Goal: Contribute content: Contribute content

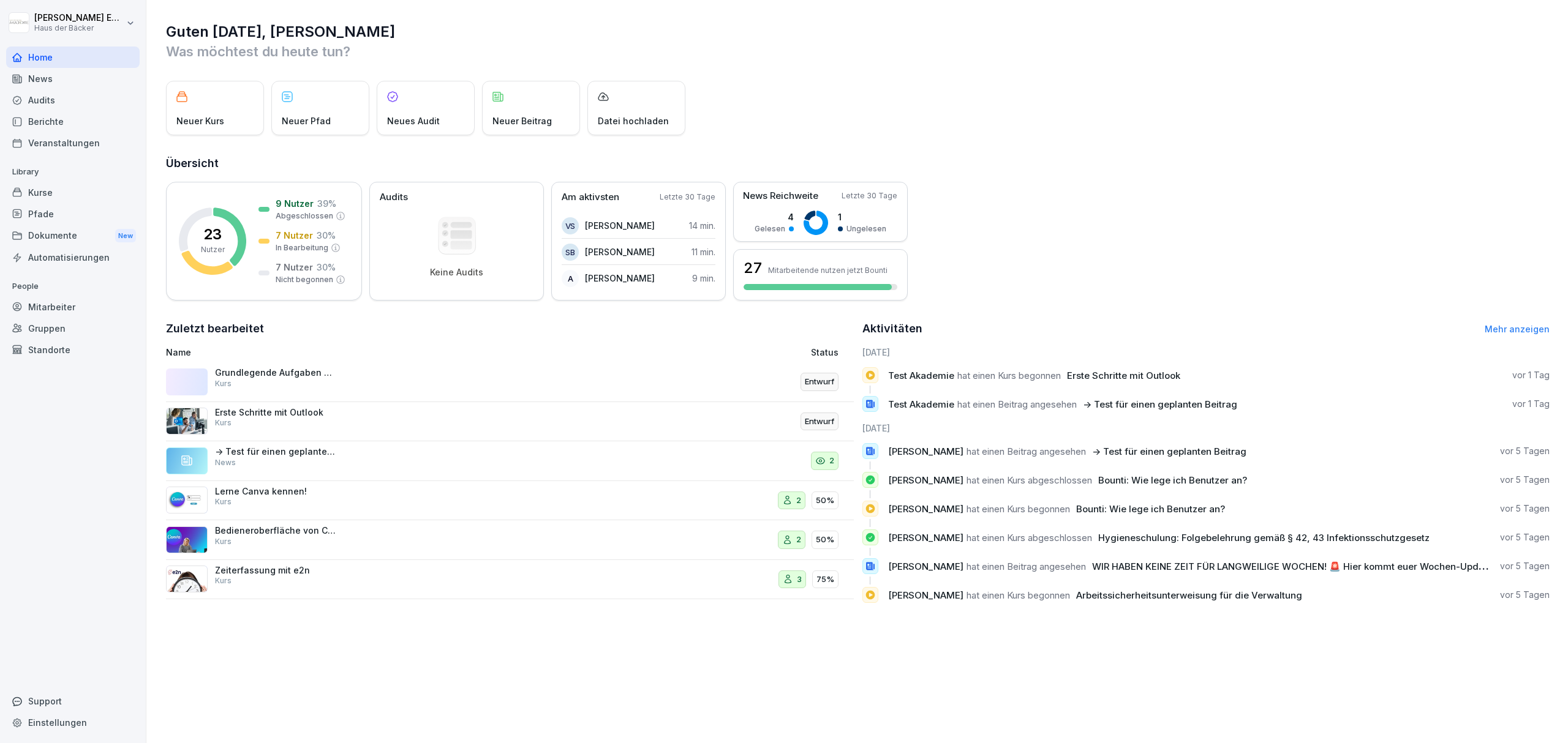
click at [44, 186] on div "Kurse" at bounding box center [72, 192] width 133 height 21
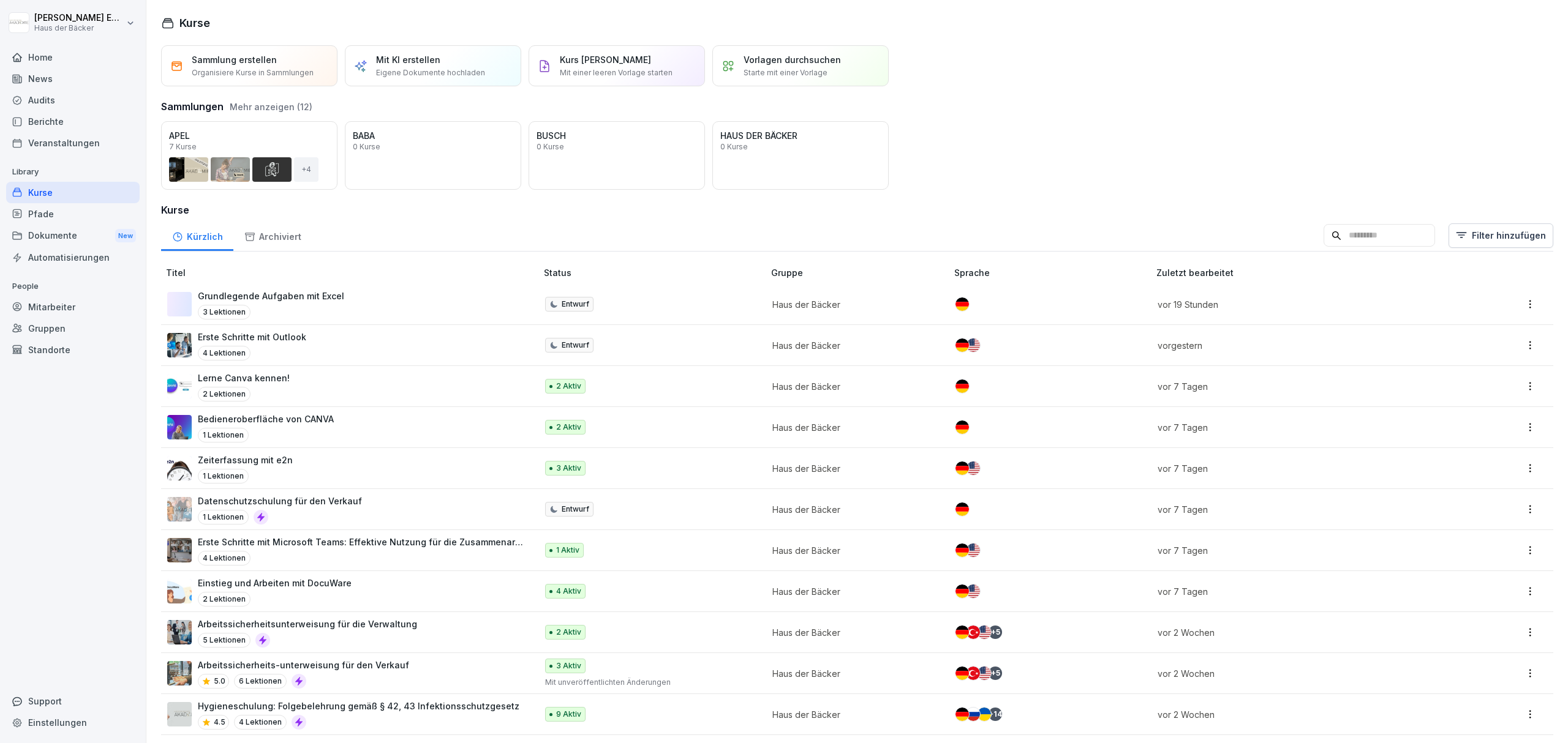
click at [383, 303] on div "Grundlegende Aufgaben mit Excel 3 Lektionen" at bounding box center [346, 304] width 357 height 30
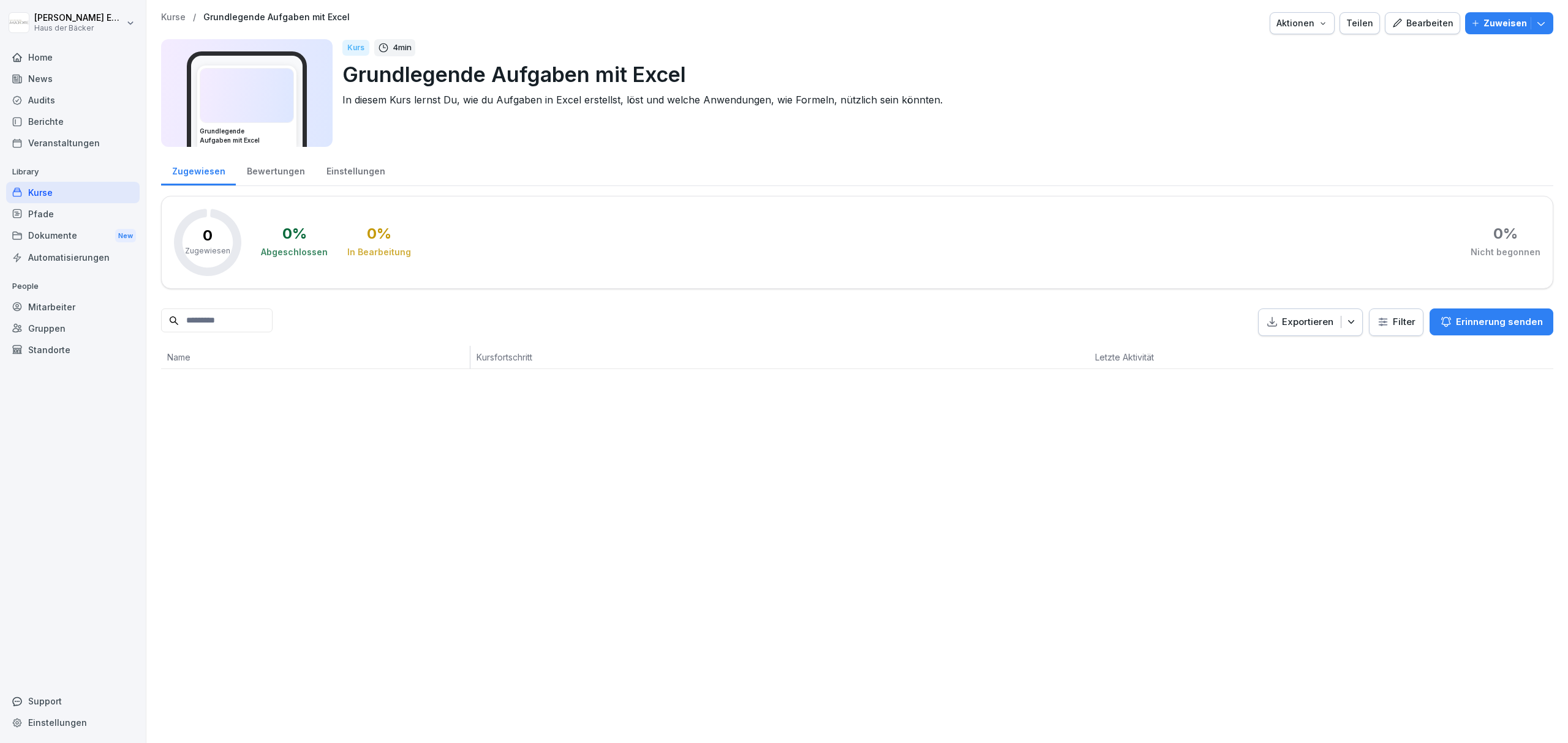
click at [1419, 25] on div "Bearbeiten" at bounding box center [1422, 23] width 62 height 13
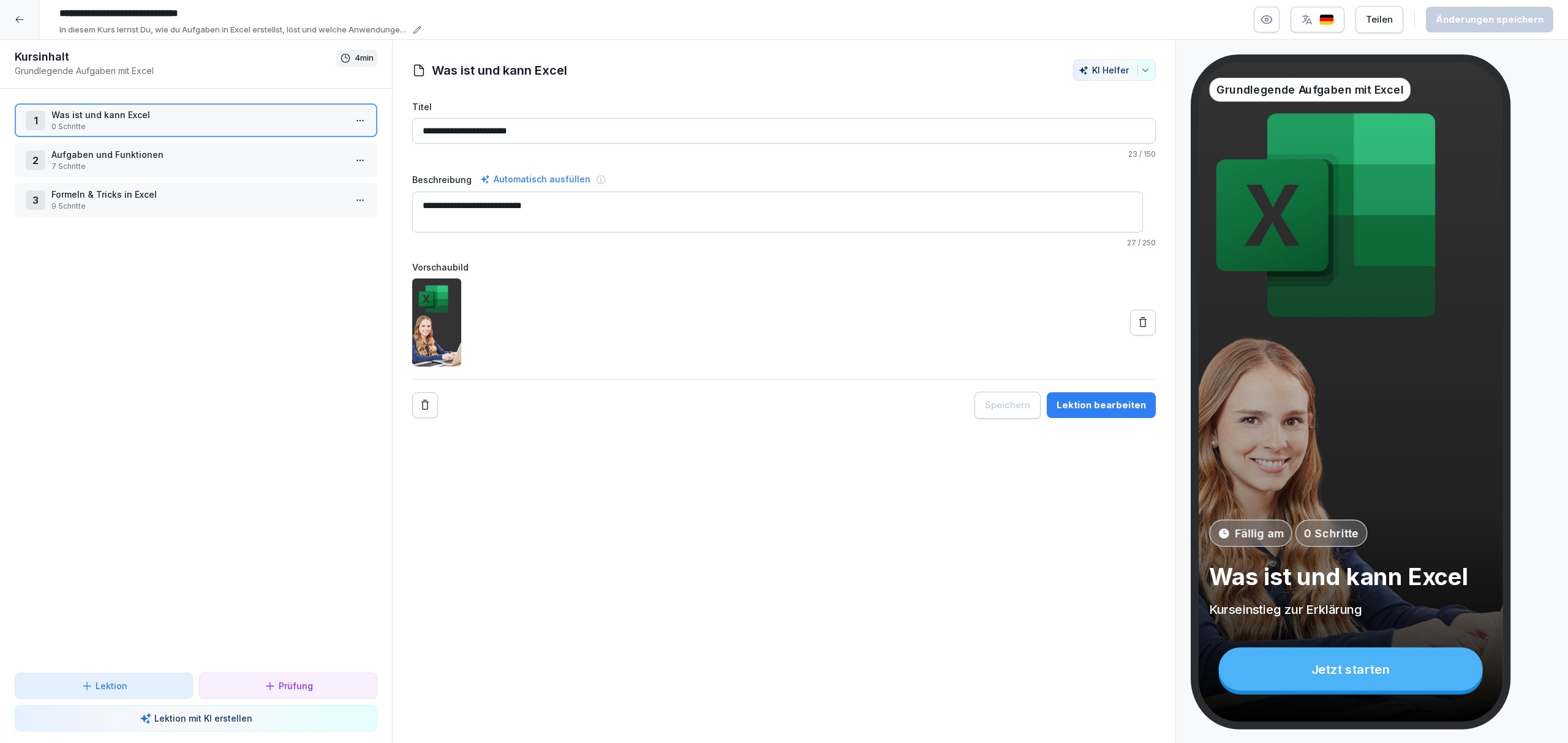
click at [15, 17] on icon at bounding box center [19, 19] width 10 height 10
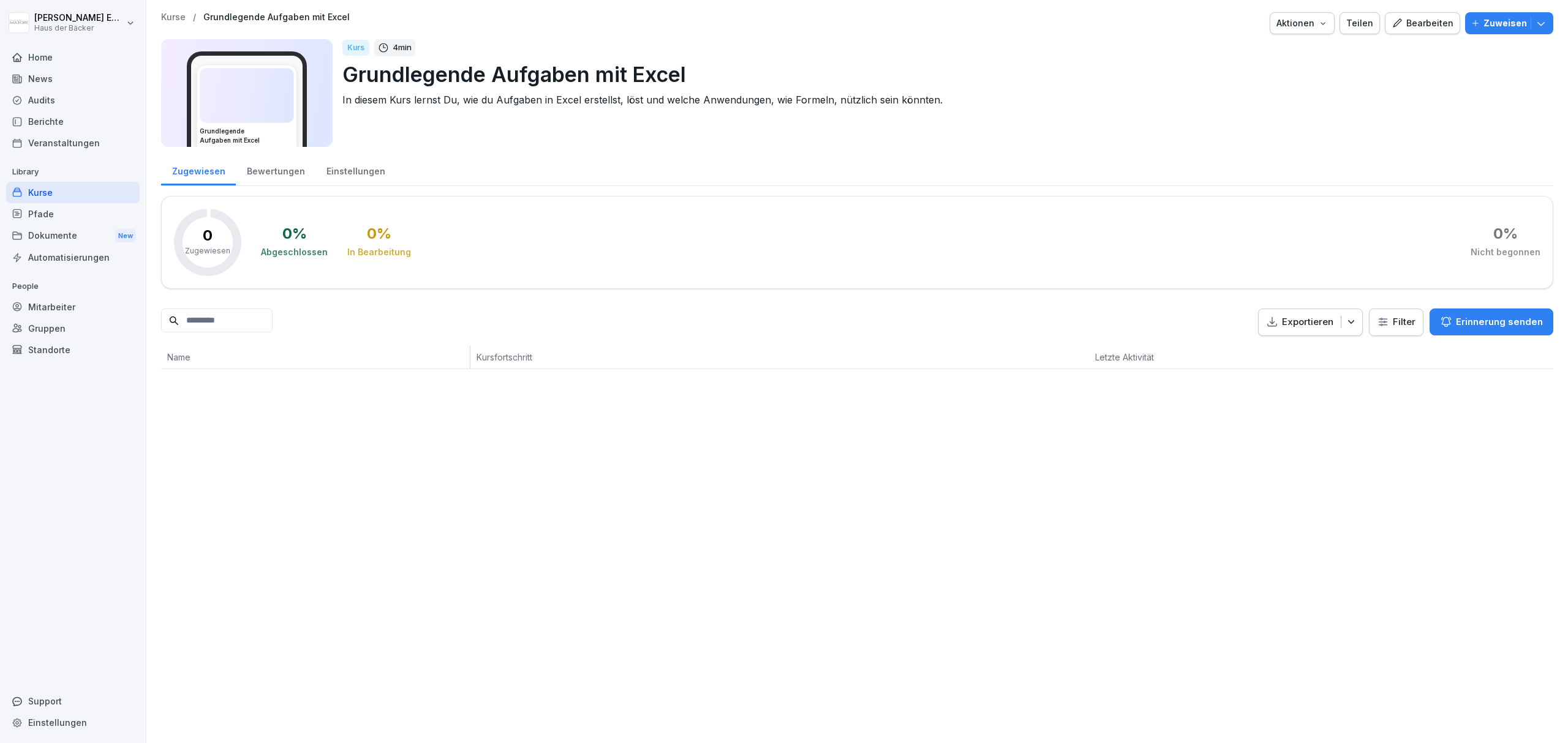
click at [236, 128] on div "Grundlegende Aufgaben mit Excel" at bounding box center [247, 106] width 100 height 81
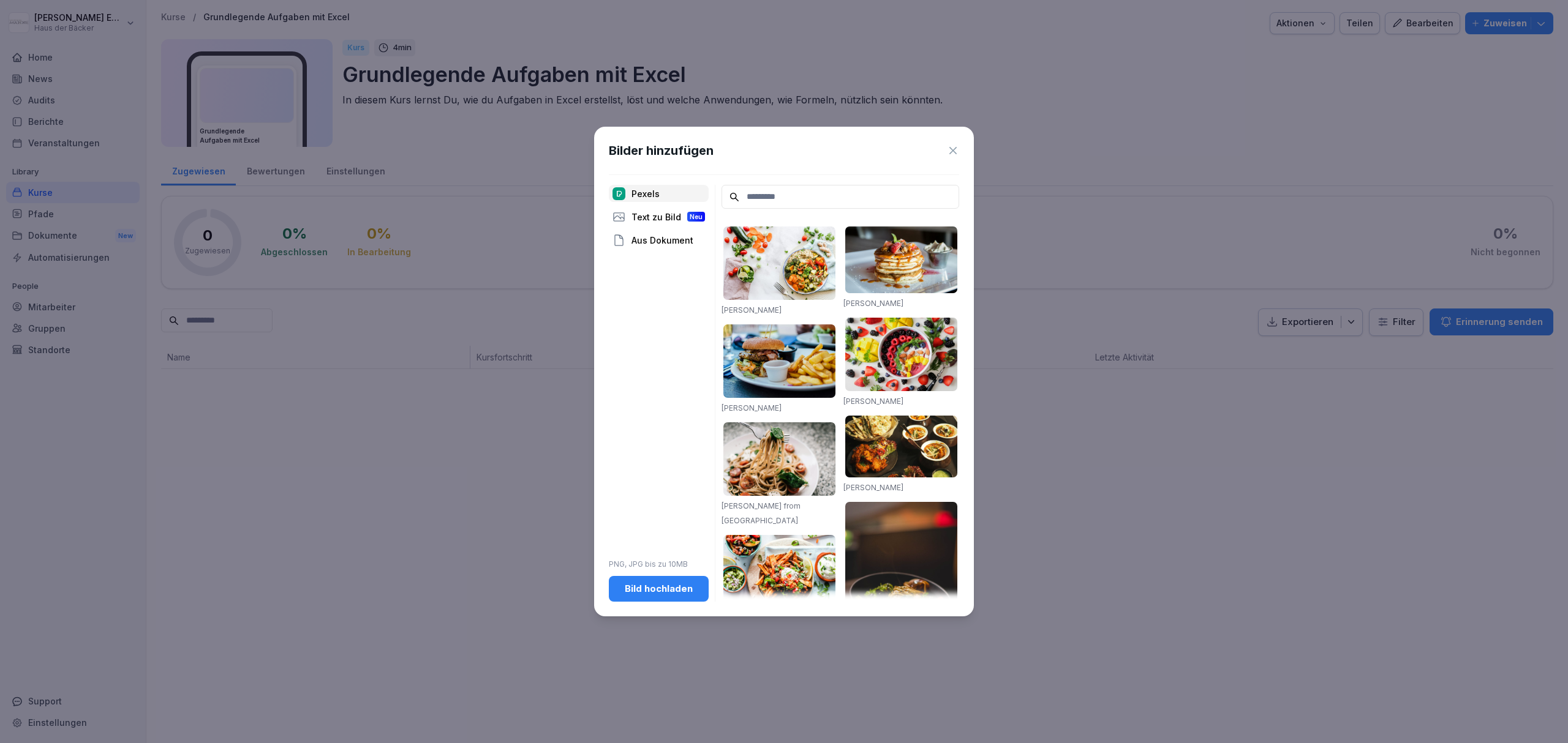
click at [697, 581] on button "Bild hochladen" at bounding box center [659, 589] width 100 height 26
click at [953, 150] on icon at bounding box center [953, 151] width 7 height 7
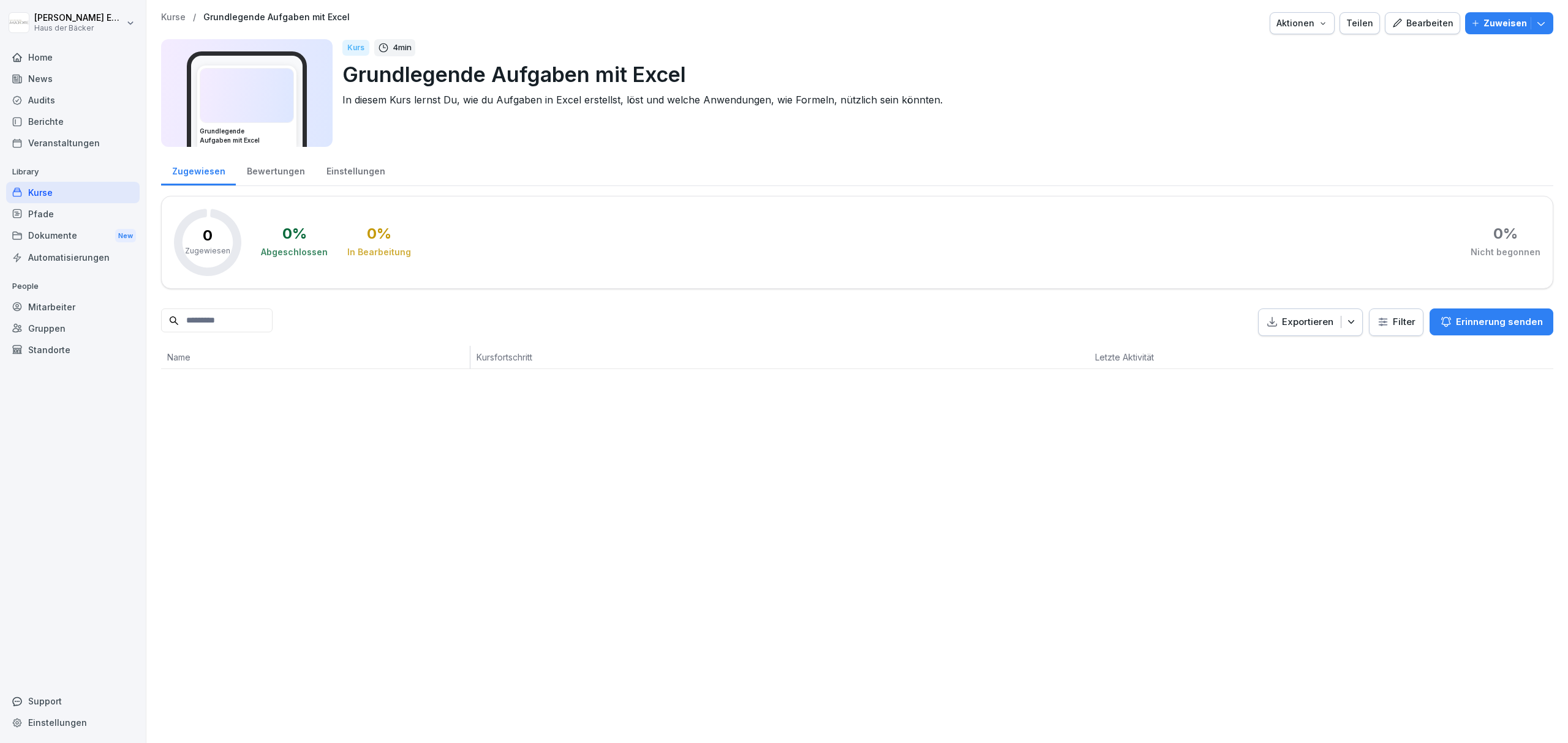
click at [265, 108] on img at bounding box center [247, 96] width 93 height 54
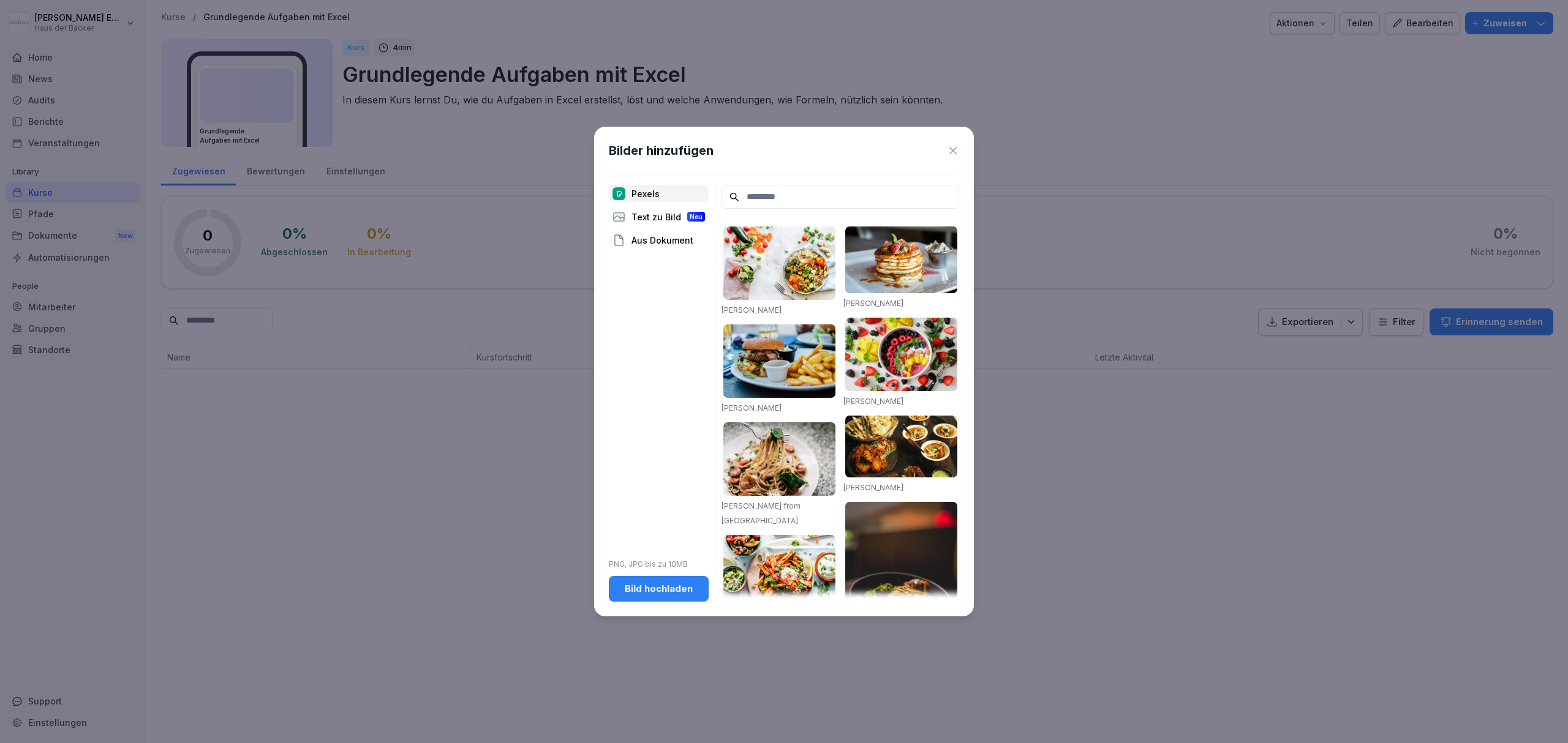
click at [654, 584] on div "Bild hochladen" at bounding box center [659, 589] width 80 height 13
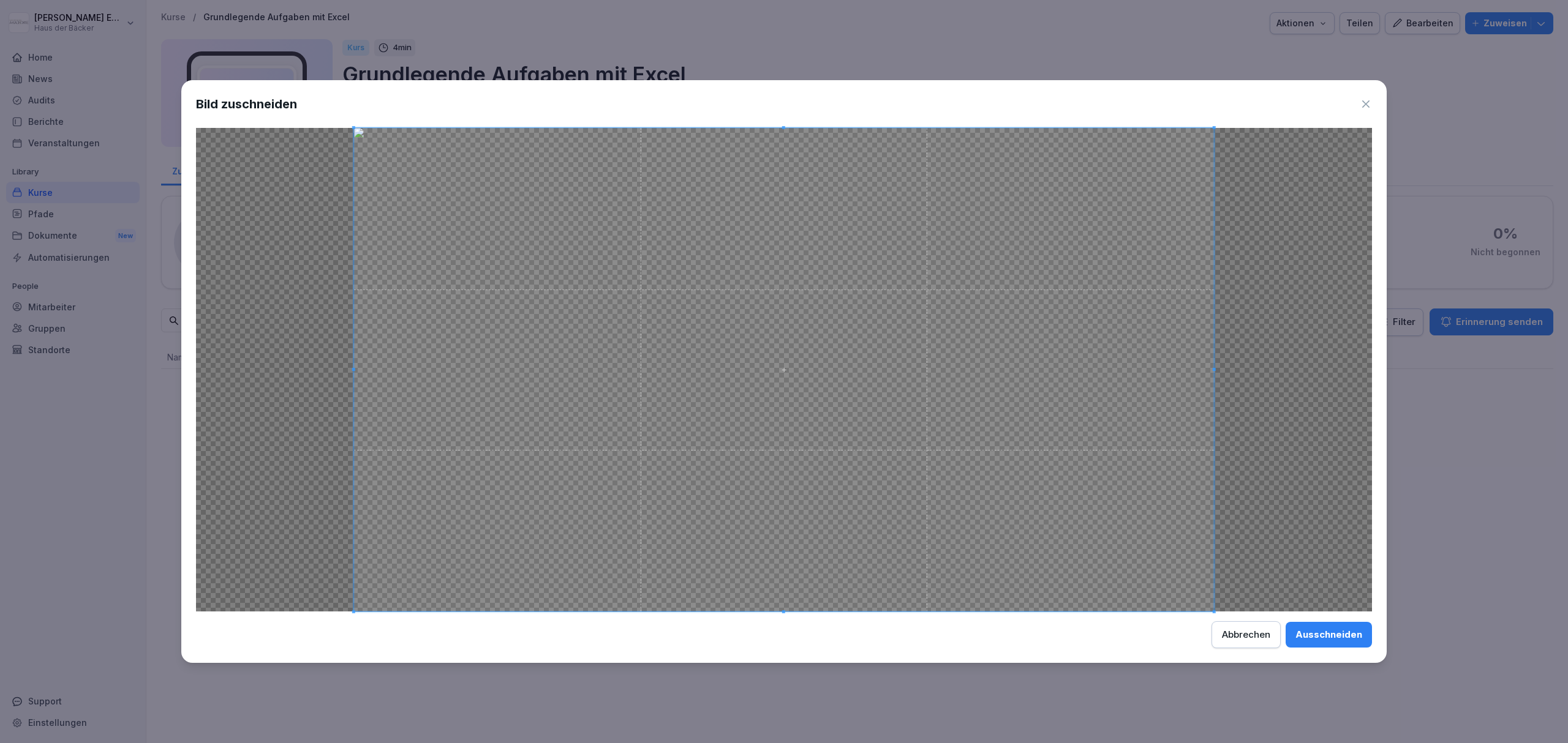
click at [1344, 635] on div "Ausschneiden" at bounding box center [1328, 635] width 67 height 13
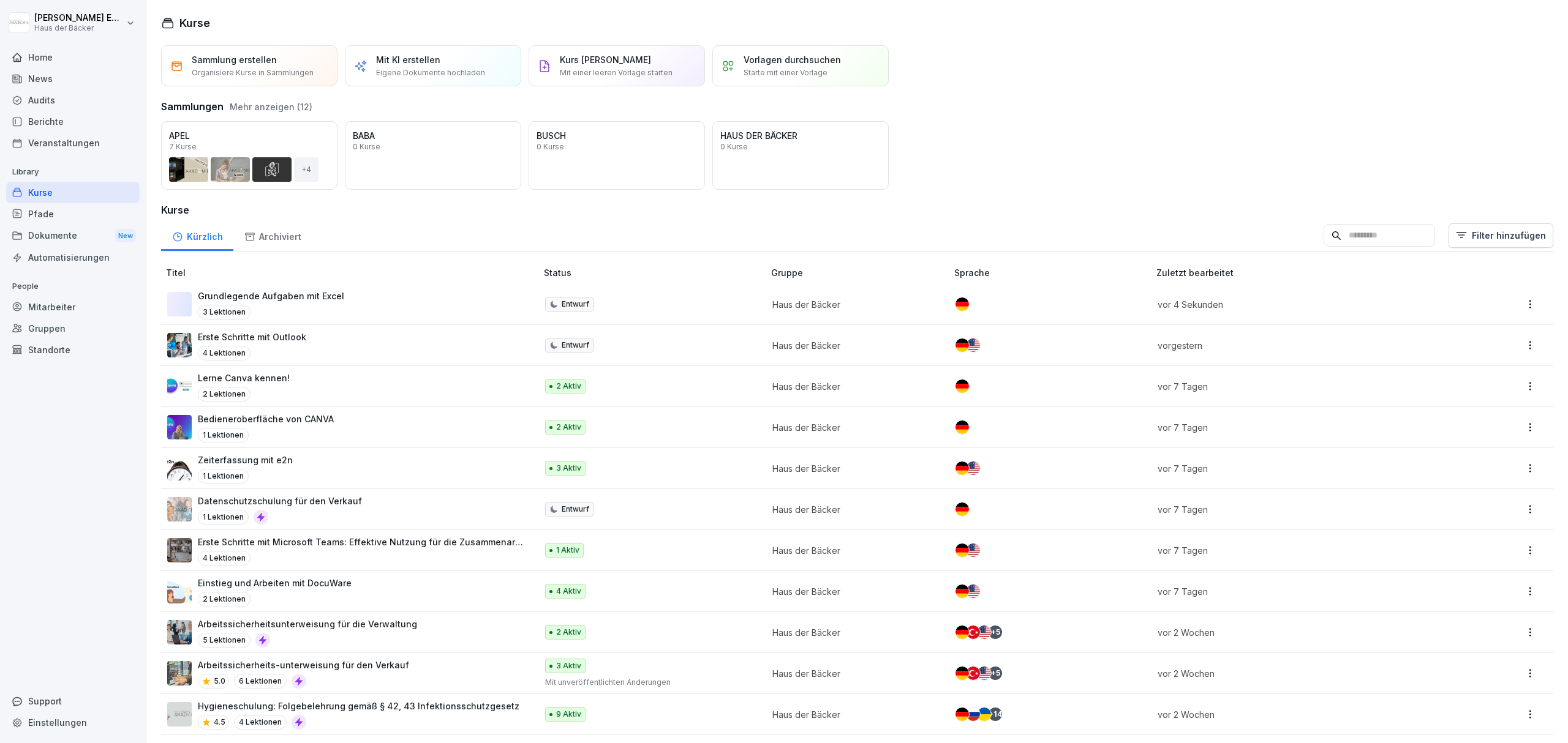
click at [58, 187] on div "Kurse" at bounding box center [72, 192] width 133 height 21
click at [420, 318] on div "Grundlegende Aufgaben mit Excel 3 Lektionen" at bounding box center [346, 304] width 357 height 30
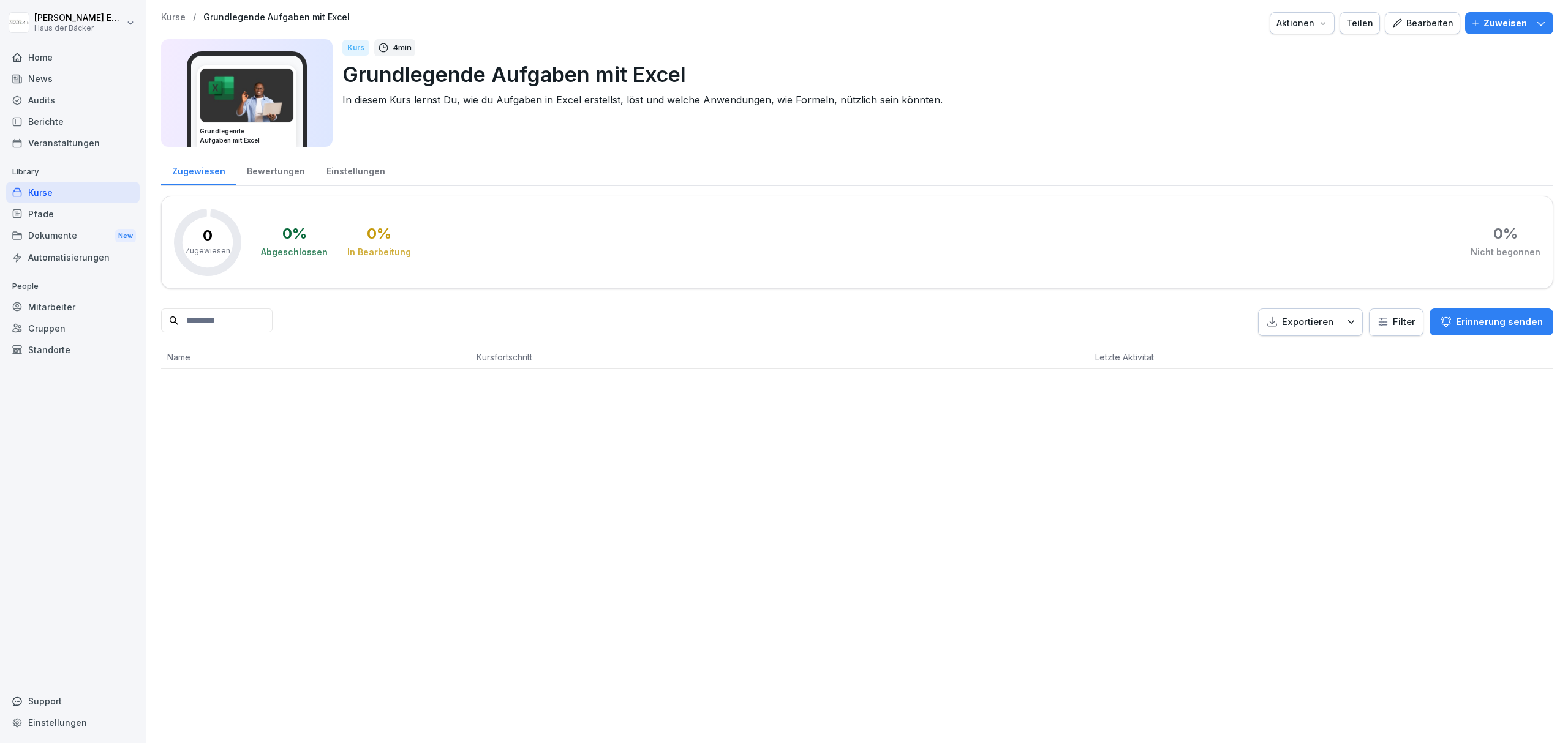
click at [1393, 23] on icon "button" at bounding box center [1397, 23] width 11 height 11
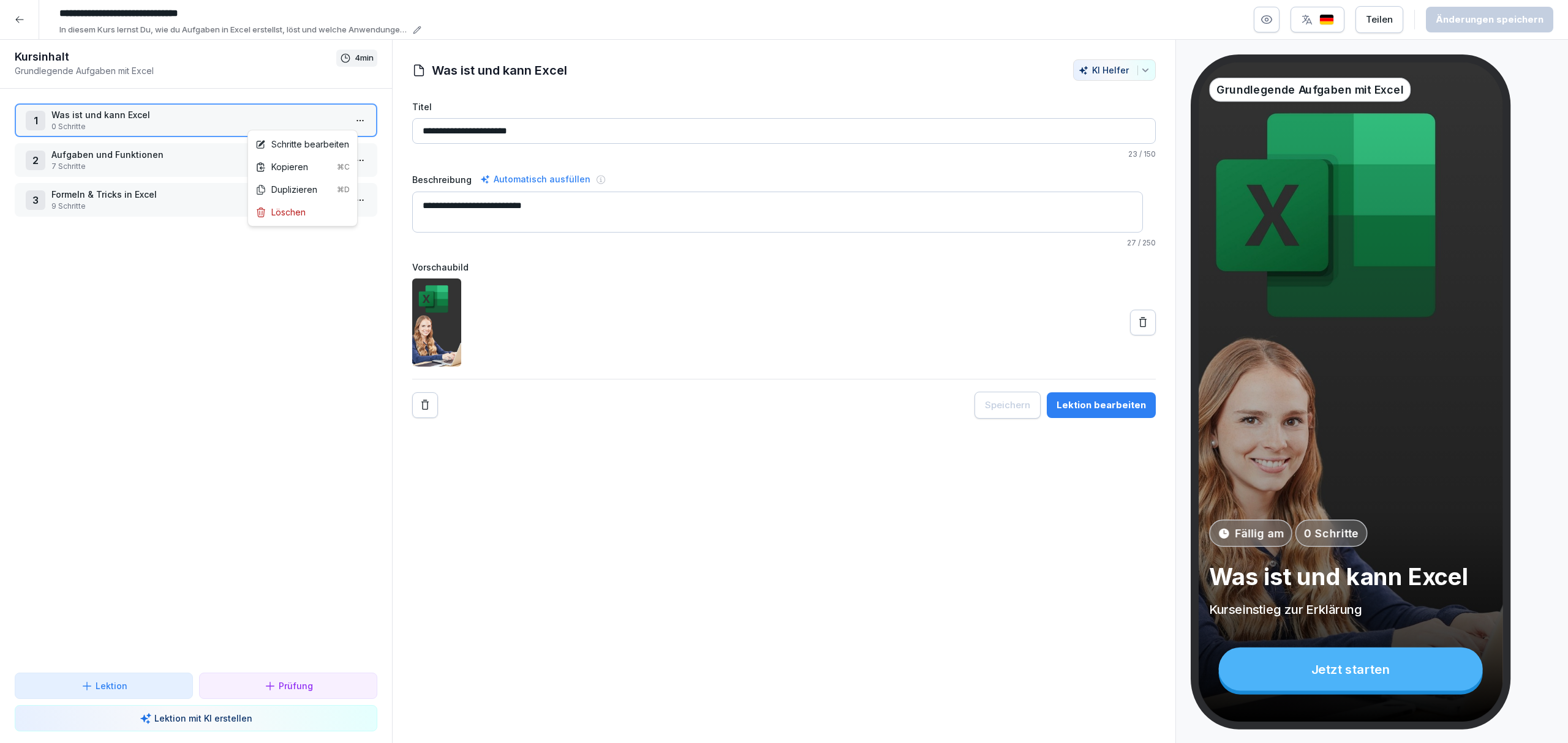
click at [348, 118] on html "**********" at bounding box center [784, 372] width 1568 height 743
click at [332, 133] on div "Schritte bearbeiten" at bounding box center [302, 144] width 104 height 23
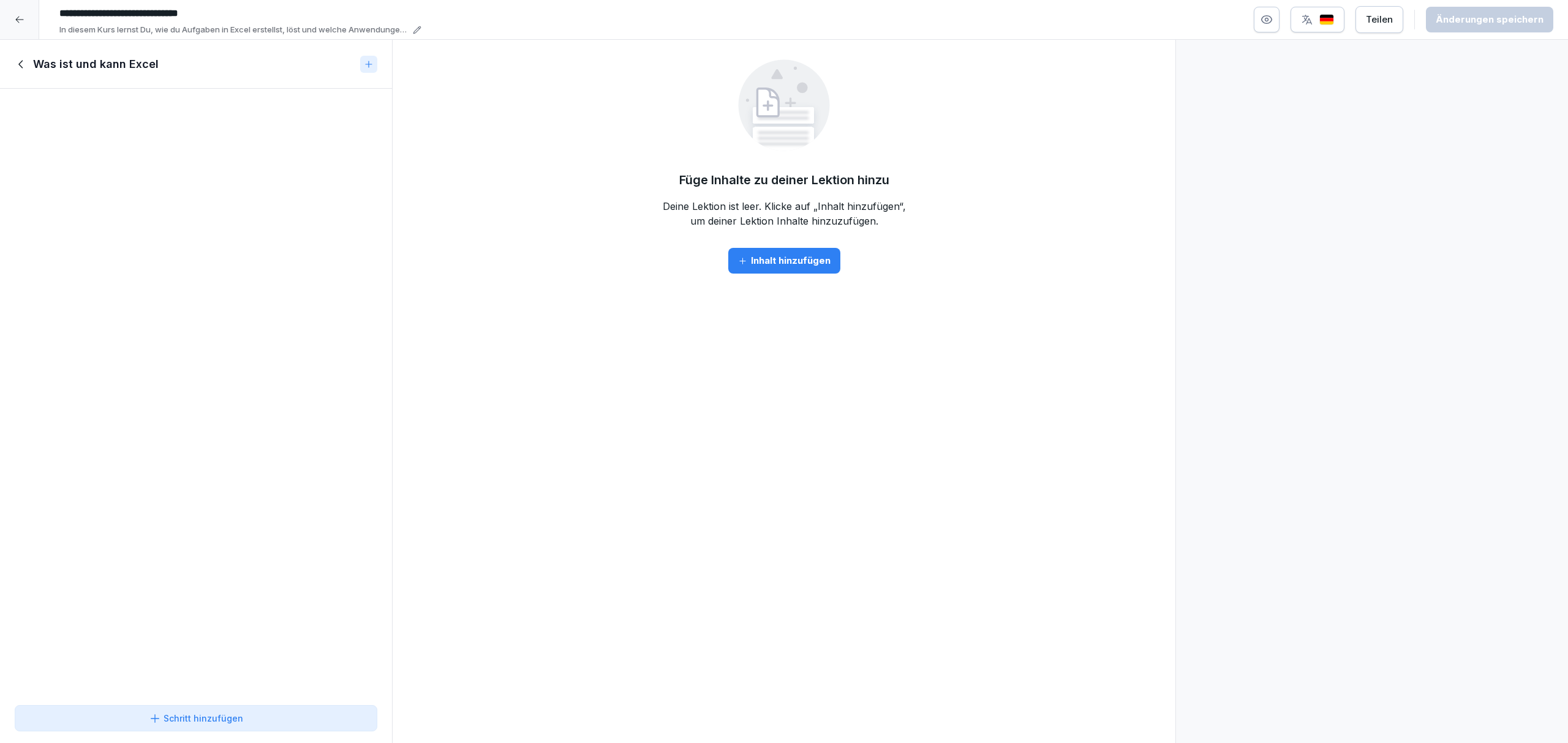
click at [778, 258] on div "Inhalt hinzufügen" at bounding box center [784, 260] width 92 height 13
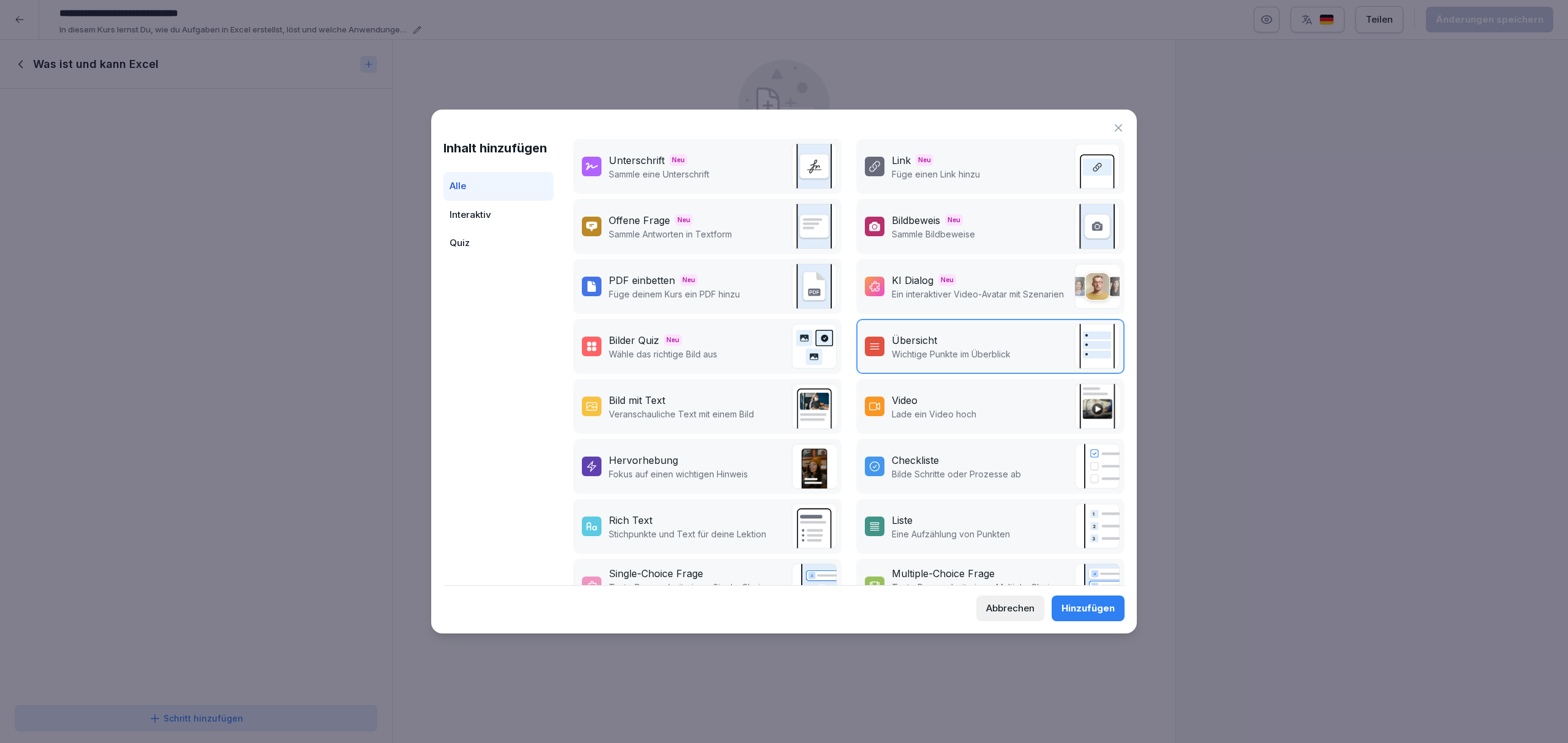
click at [740, 474] on p "Fokus auf einen wichtigen Hinweis" at bounding box center [678, 475] width 139 height 13
click at [1091, 607] on div "Hinzufügen" at bounding box center [1088, 608] width 53 height 13
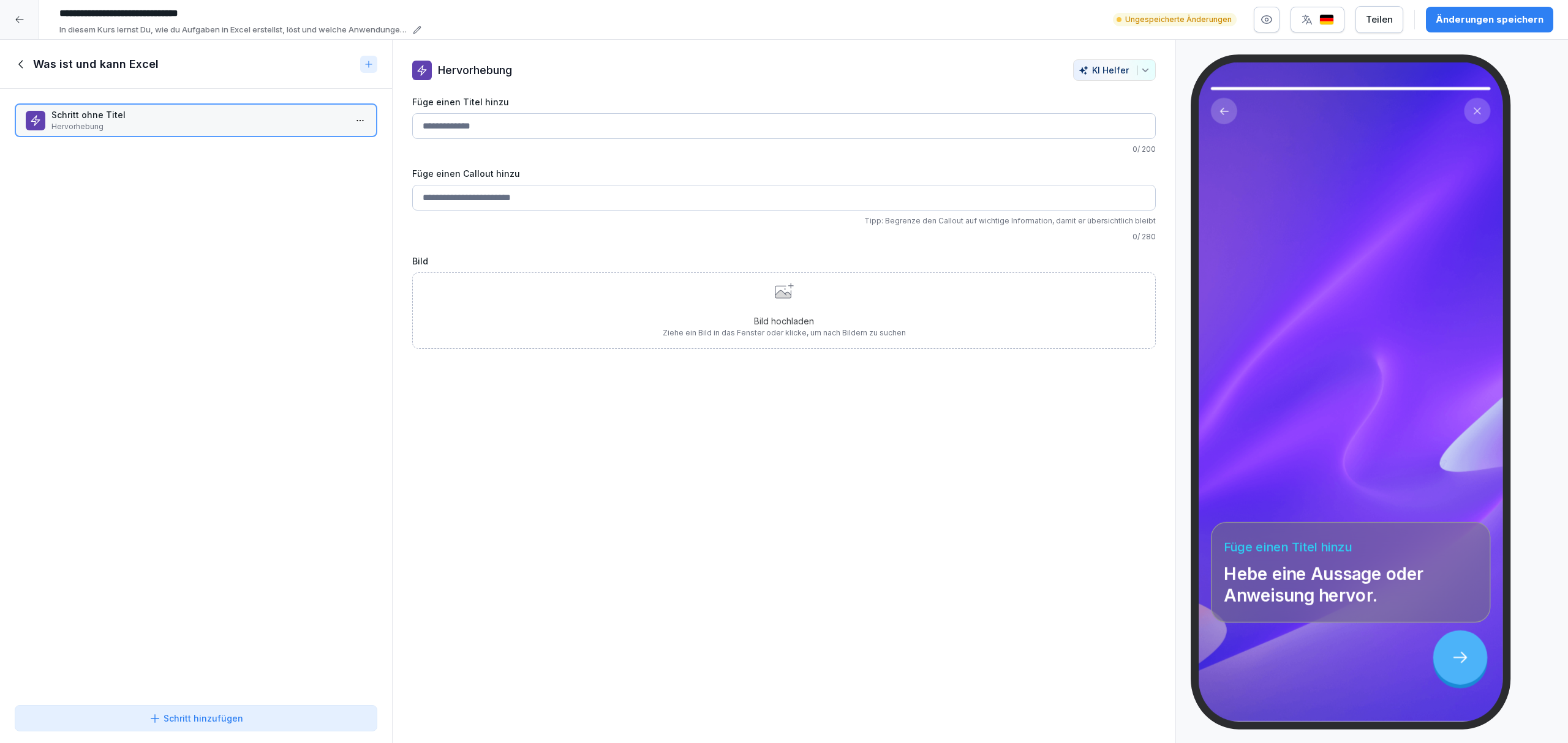
click at [157, 709] on button "Schritt hinzufügen" at bounding box center [196, 718] width 363 height 26
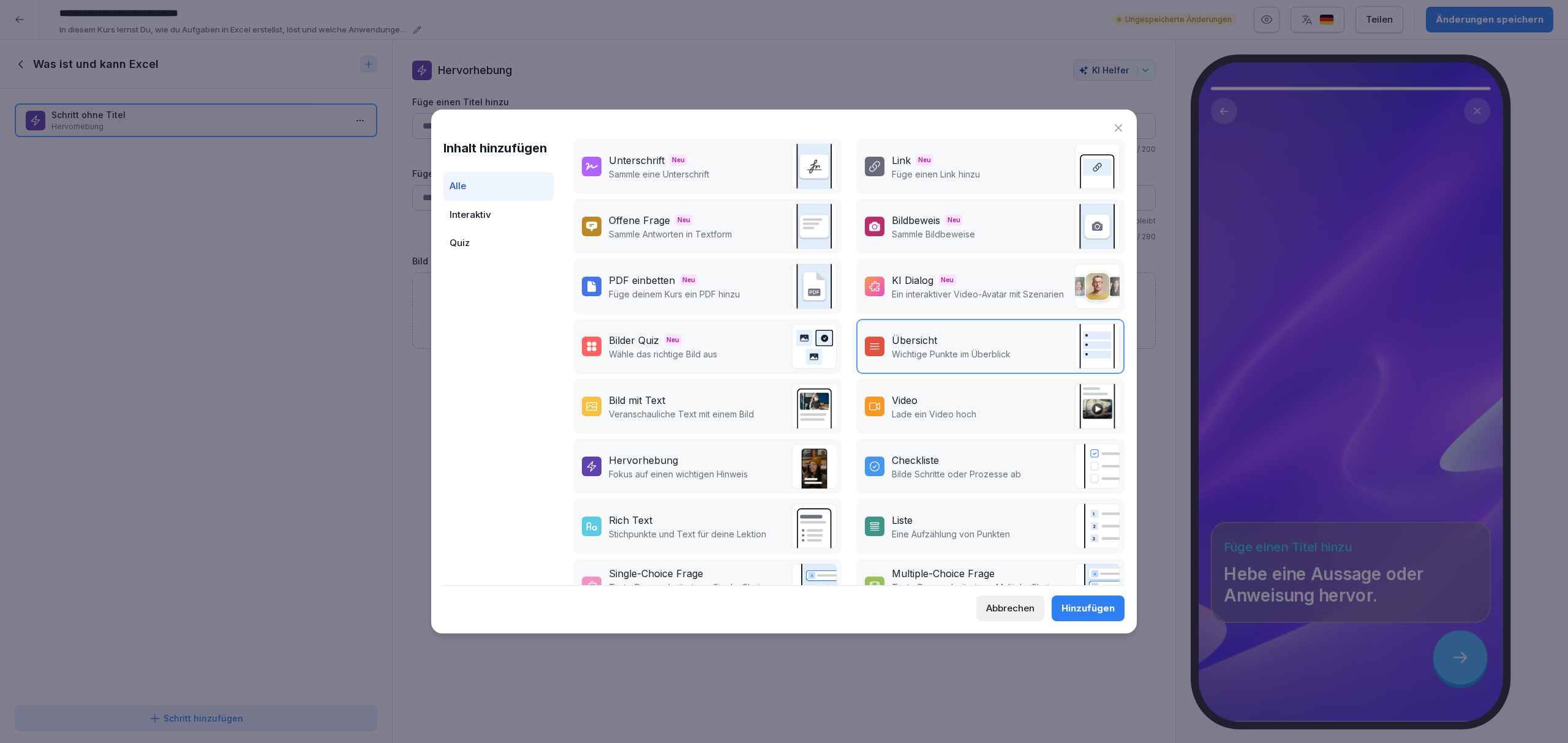
click at [645, 415] on p "Veranschauliche Text mit einem Bild" at bounding box center [681, 415] width 145 height 13
click at [1092, 611] on div "Hinzufügen" at bounding box center [1088, 608] width 53 height 13
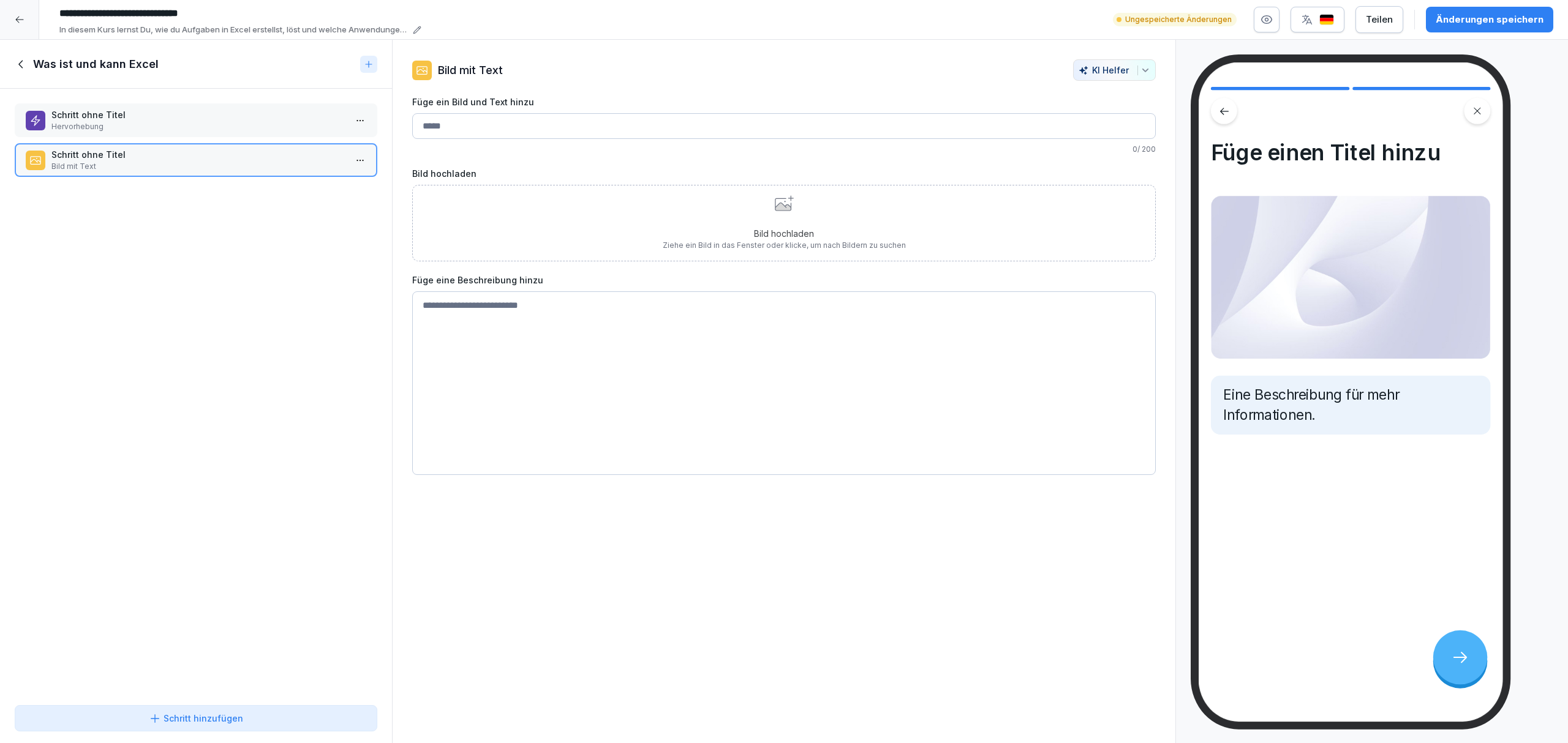
click at [337, 716] on div "Schritt hinzufügen" at bounding box center [195, 719] width 342 height 13
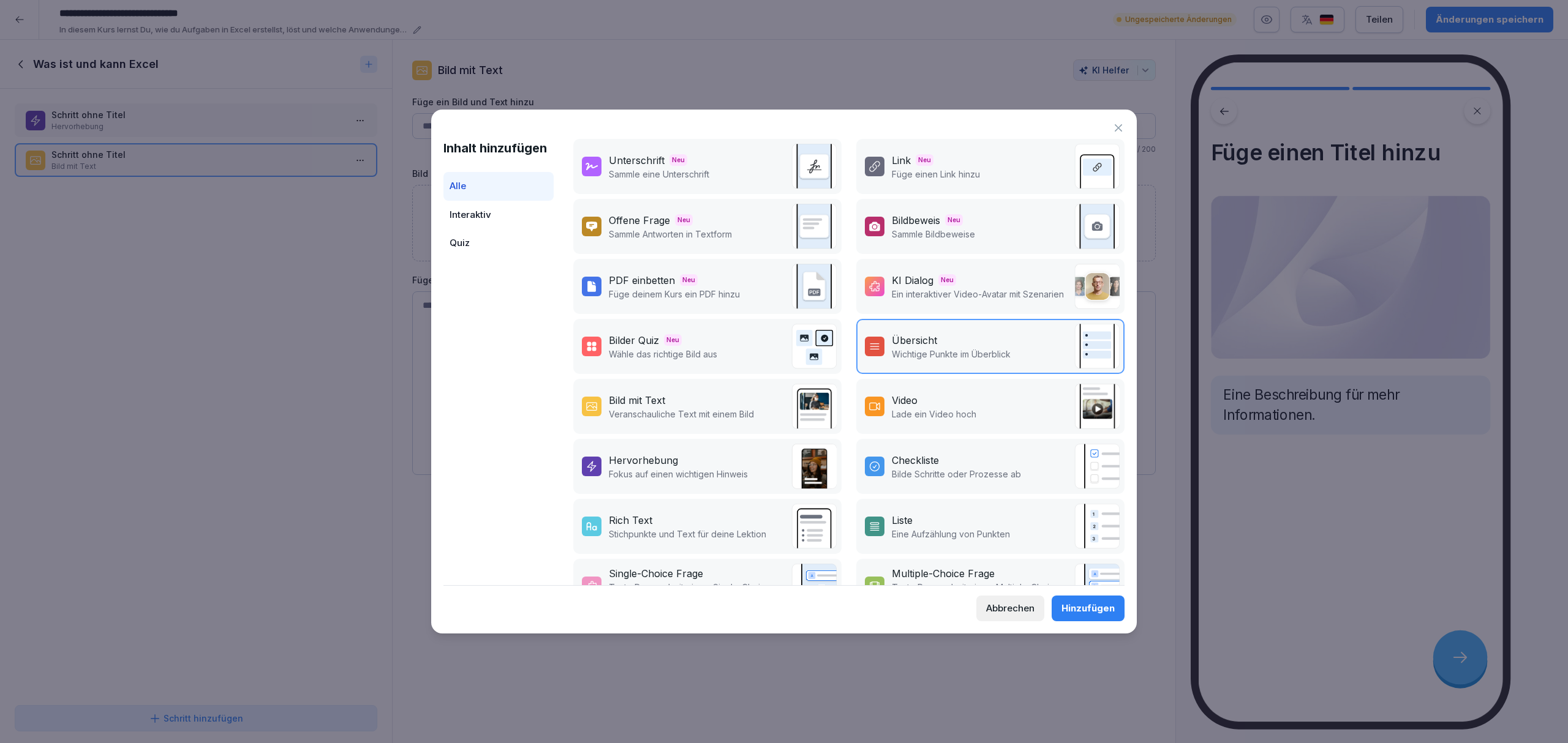
click at [674, 453] on div "Hervorhebung" at bounding box center [643, 460] width 70 height 15
click at [1092, 600] on button "Hinzufügen" at bounding box center [1088, 608] width 73 height 26
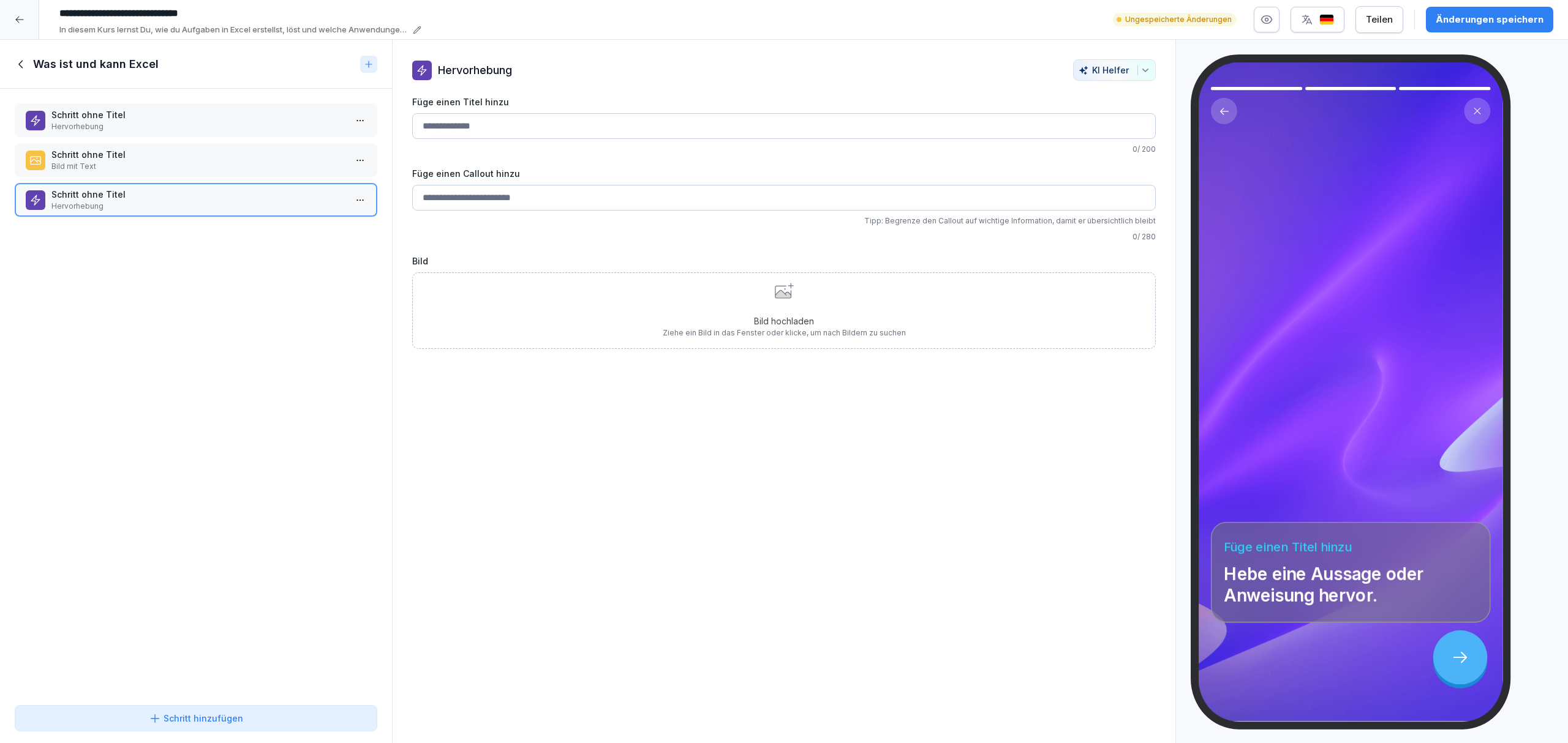
click at [1534, 20] on div "Änderungen speichern" at bounding box center [1489, 20] width 108 height 13
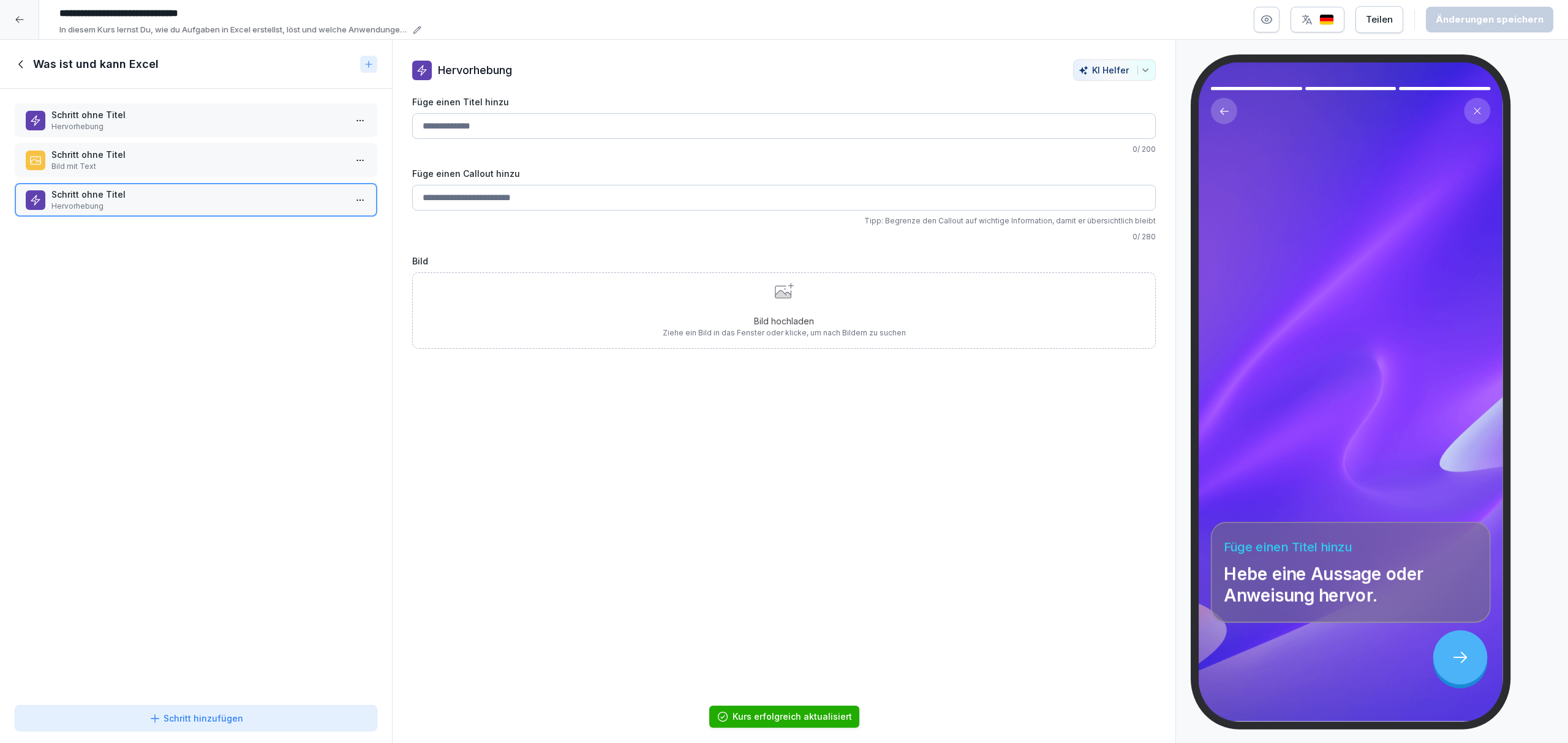
click at [24, 60] on icon at bounding box center [21, 64] width 13 height 13
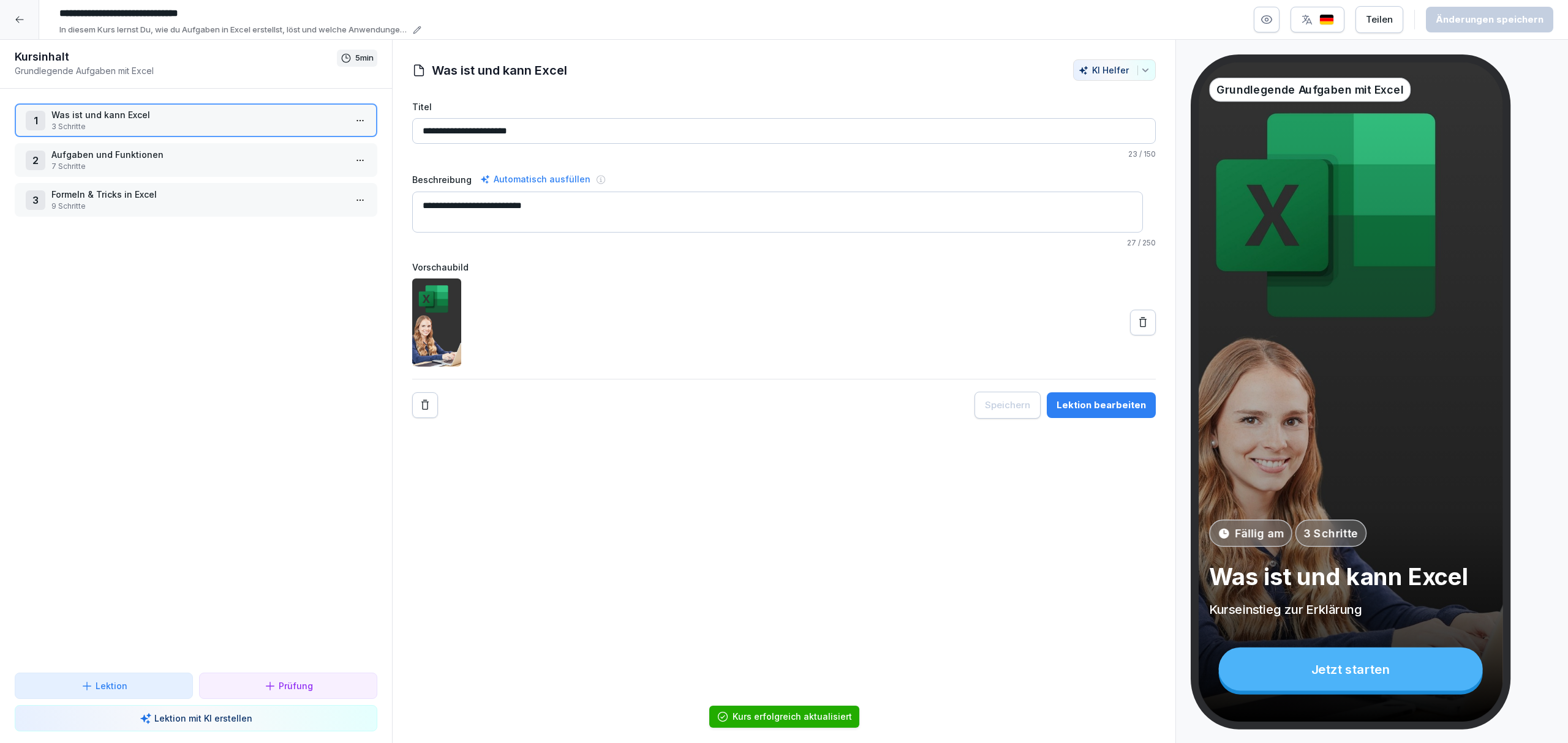
click at [100, 153] on p "Aufgaben und Funktionen" at bounding box center [198, 155] width 294 height 13
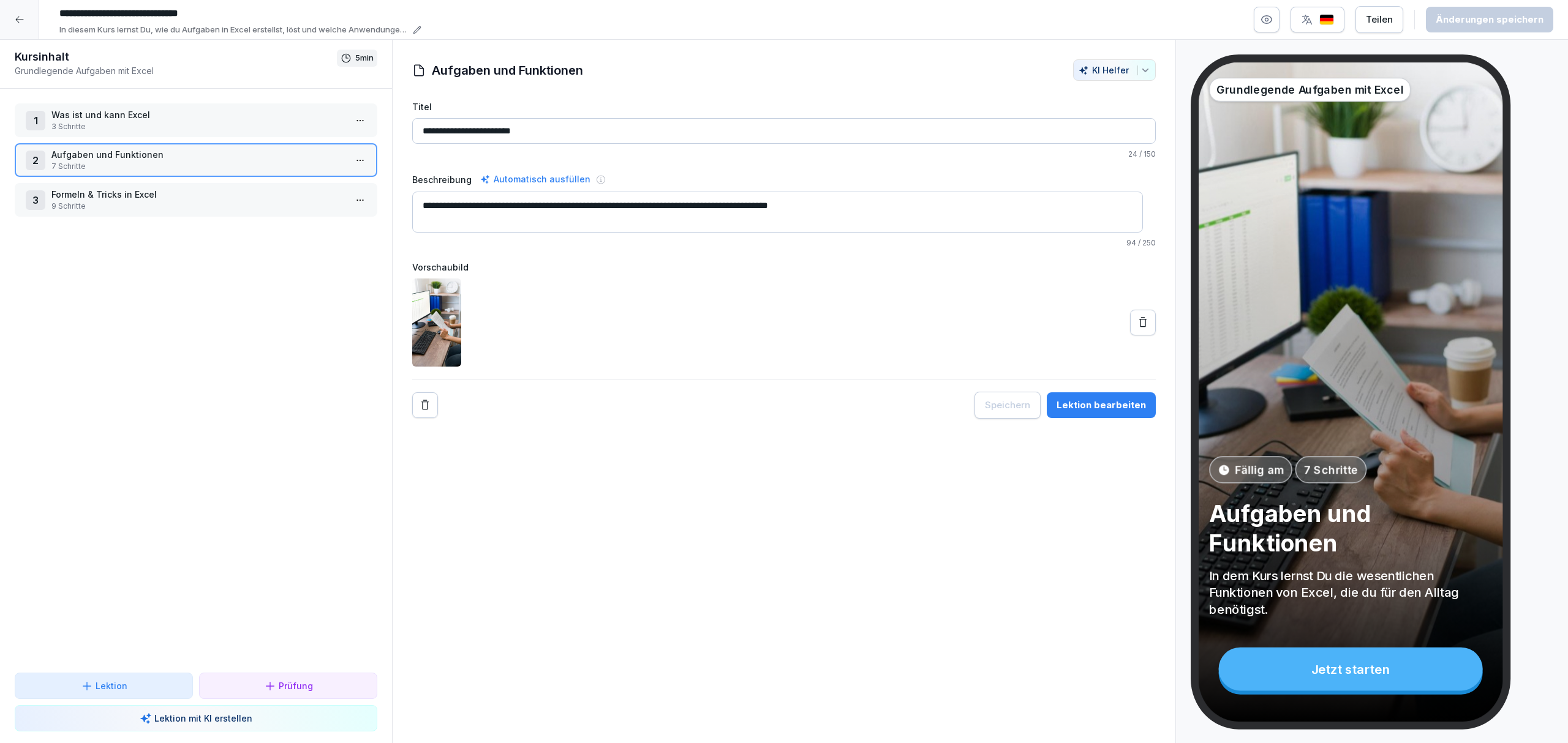
click at [256, 201] on p "9 Schritte" at bounding box center [198, 206] width 294 height 11
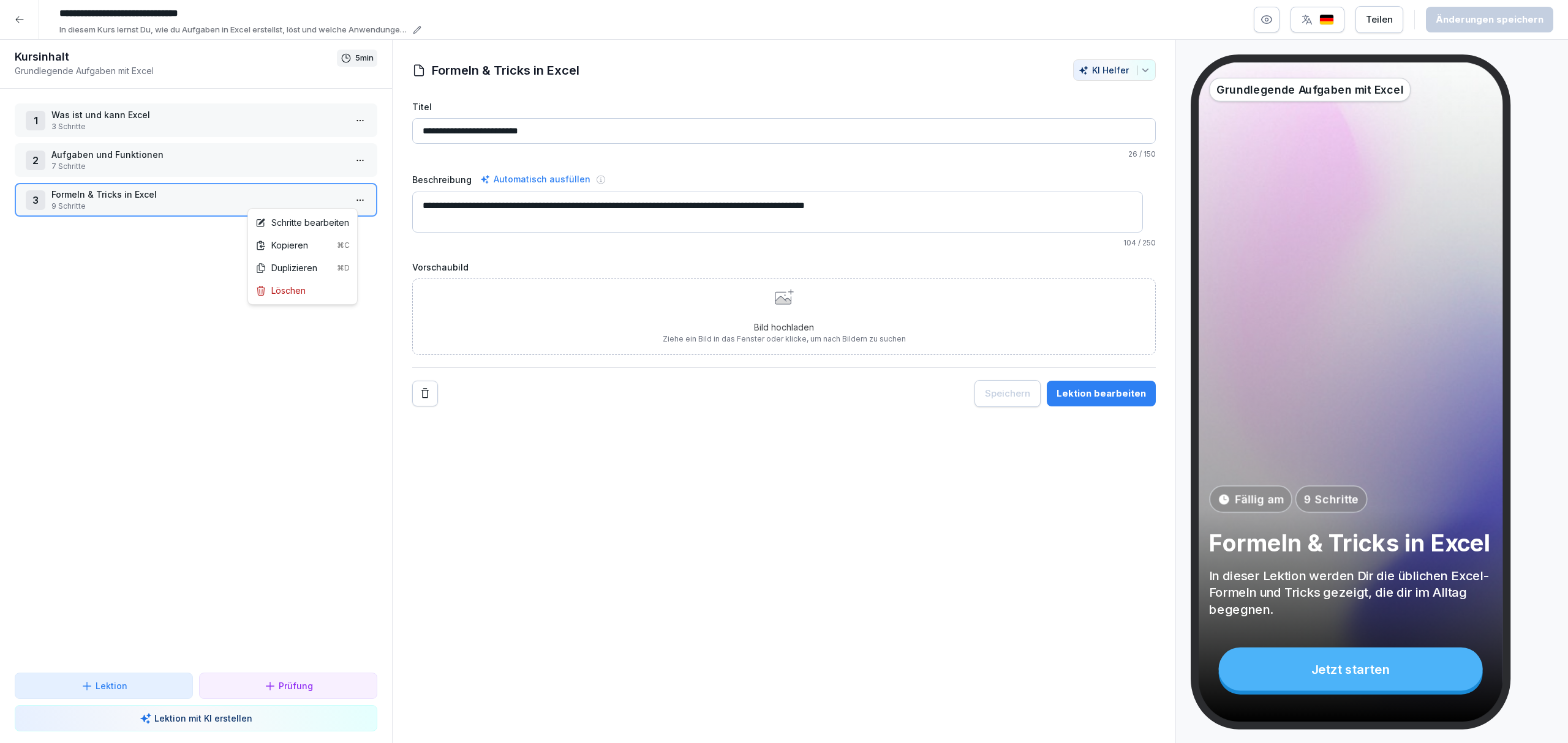
click at [345, 192] on html "**********" at bounding box center [784, 372] width 1568 height 743
click at [329, 218] on div "Schritte bearbeiten" at bounding box center [302, 222] width 94 height 13
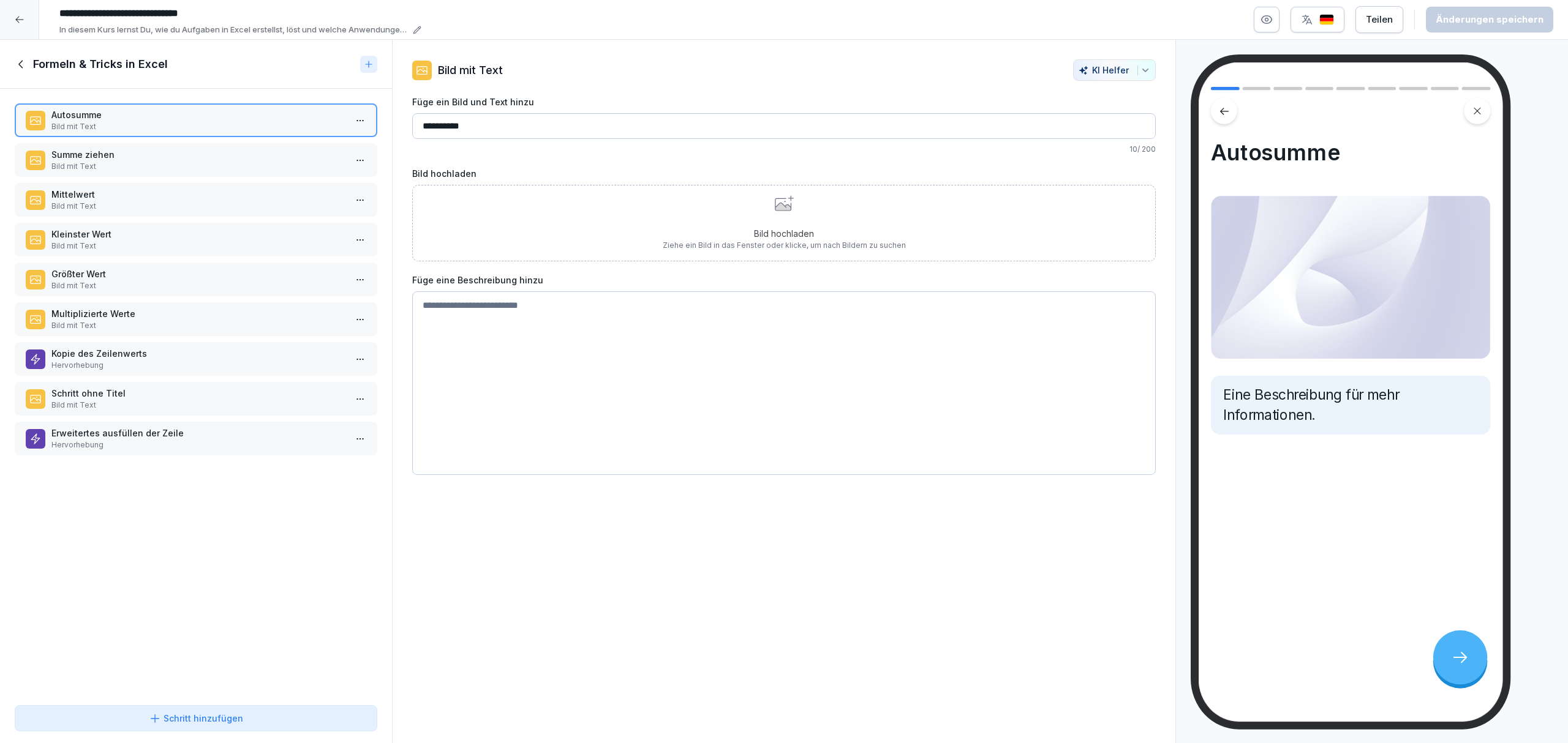
click at [244, 201] on p "Bild mit Text" at bounding box center [198, 206] width 294 height 11
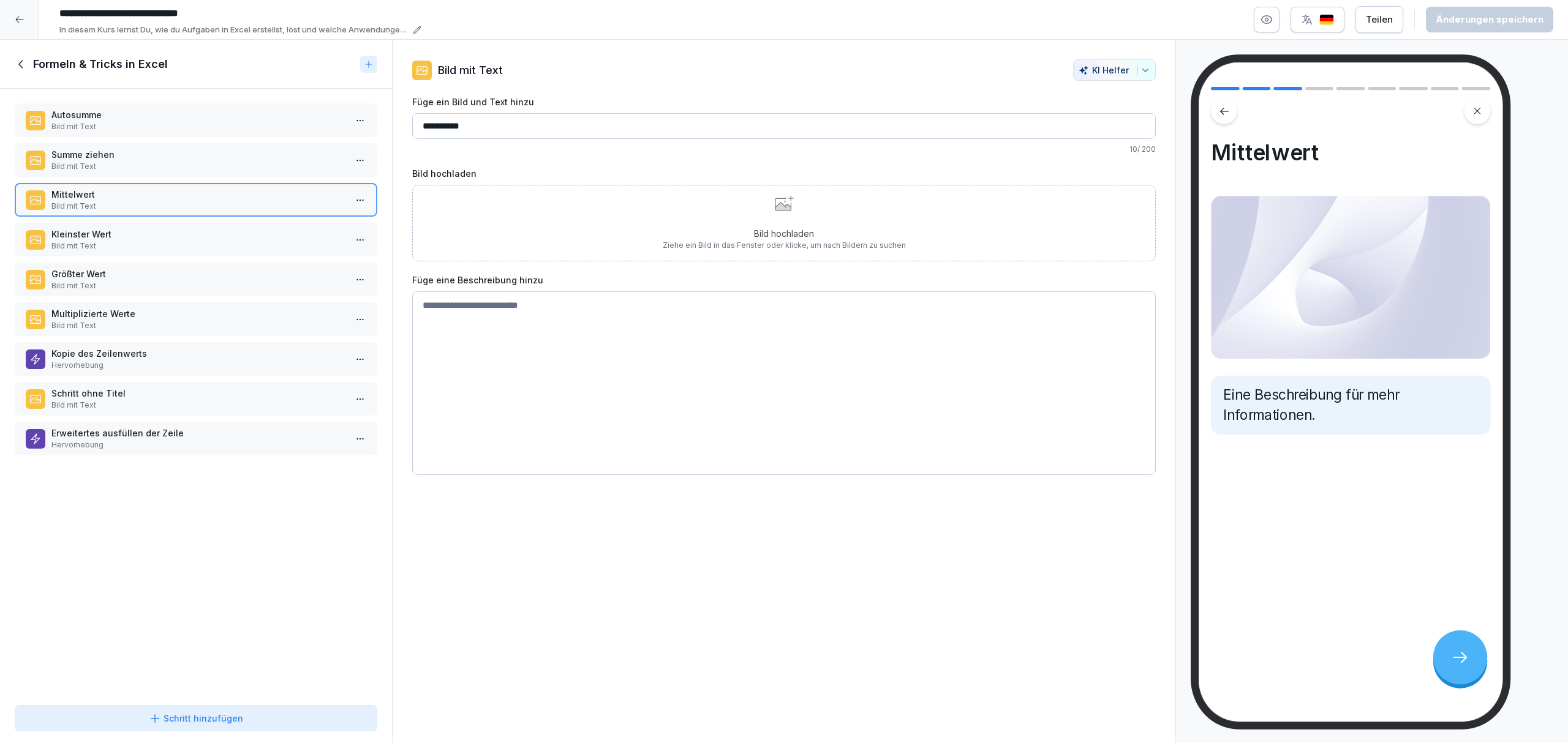
click at [185, 118] on p "Autosumme" at bounding box center [198, 115] width 294 height 13
